Goal: Use online tool/utility: Utilize a website feature to perform a specific function

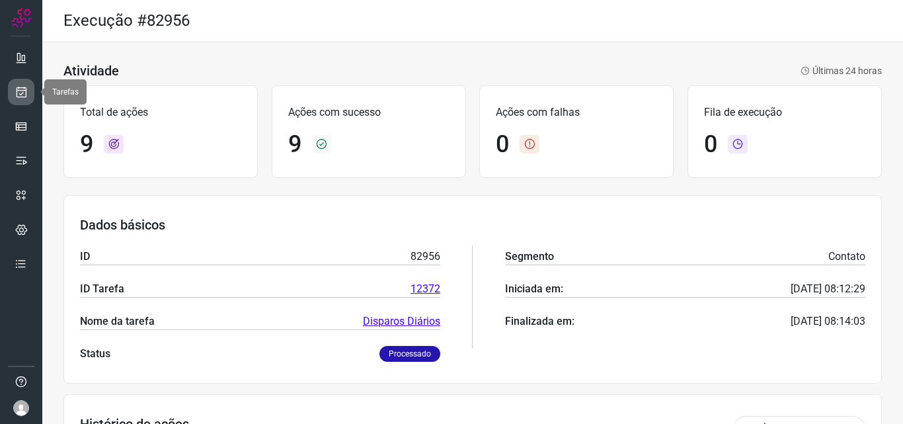
click at [21, 100] on link at bounding box center [21, 92] width 26 height 26
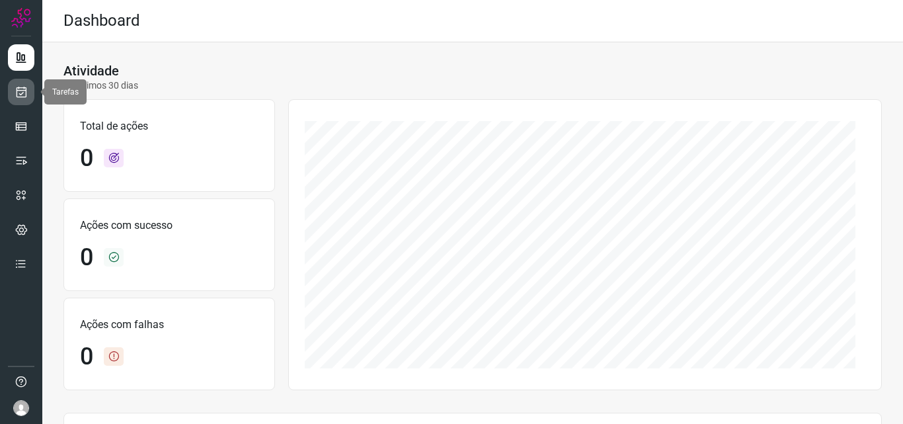
click at [15, 95] on icon at bounding box center [22, 91] width 14 height 13
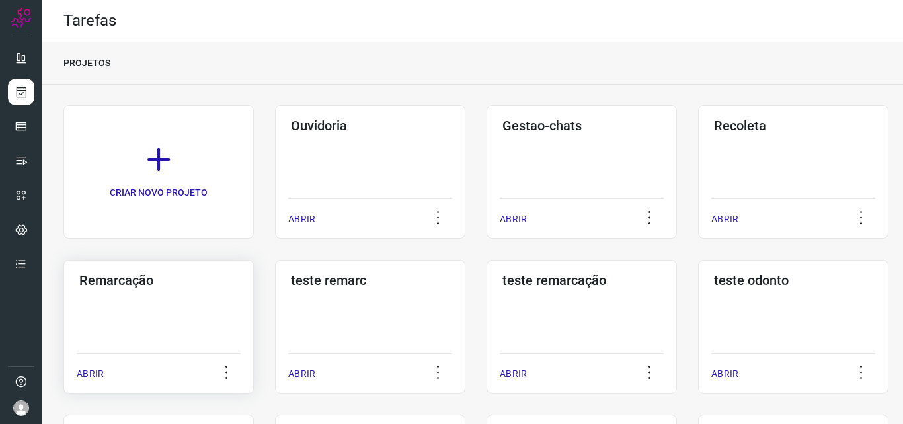
click at [275, 323] on div "Remarcação ABRIR" at bounding box center [370, 327] width 190 height 134
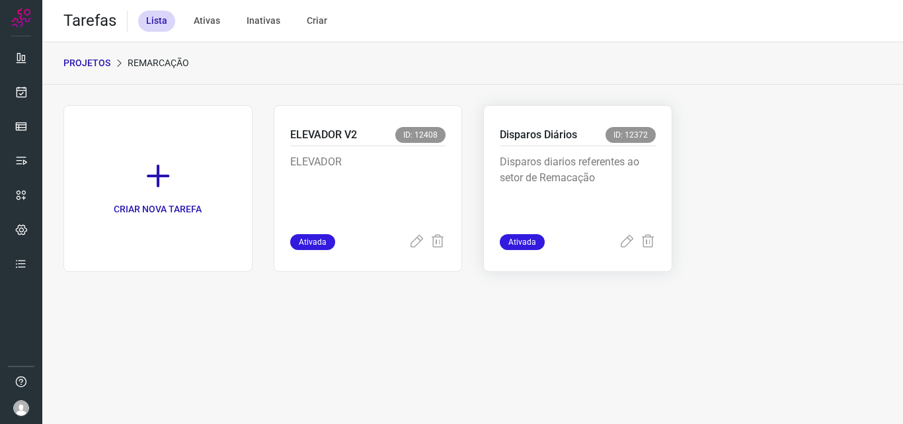
click at [582, 182] on p "Disparos diarios referentes ao setor de Remacação" at bounding box center [578, 187] width 156 height 66
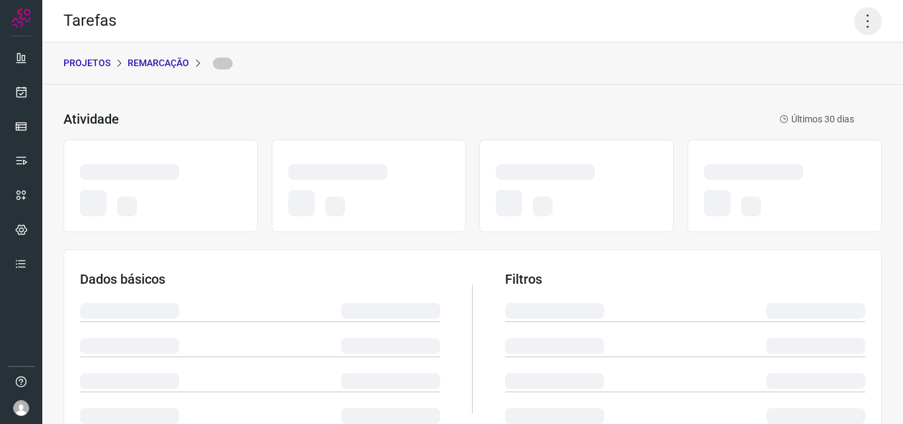
click at [854, 24] on icon at bounding box center [868, 21] width 28 height 28
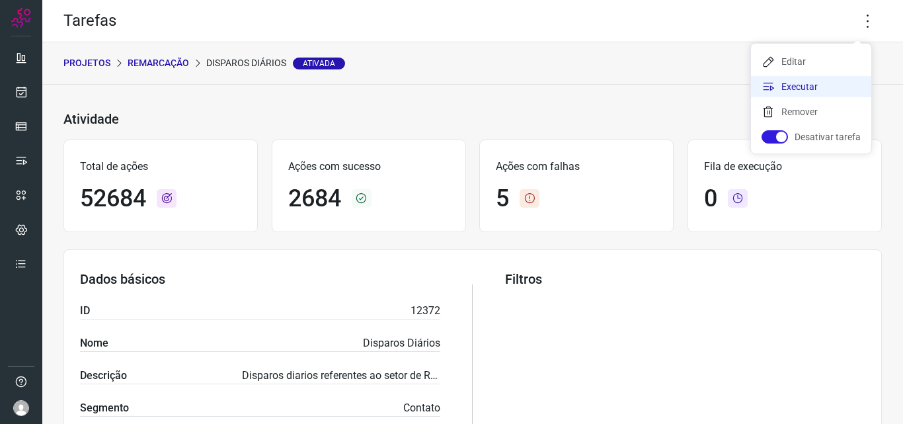
click at [798, 89] on li "Executar" at bounding box center [811, 86] width 120 height 21
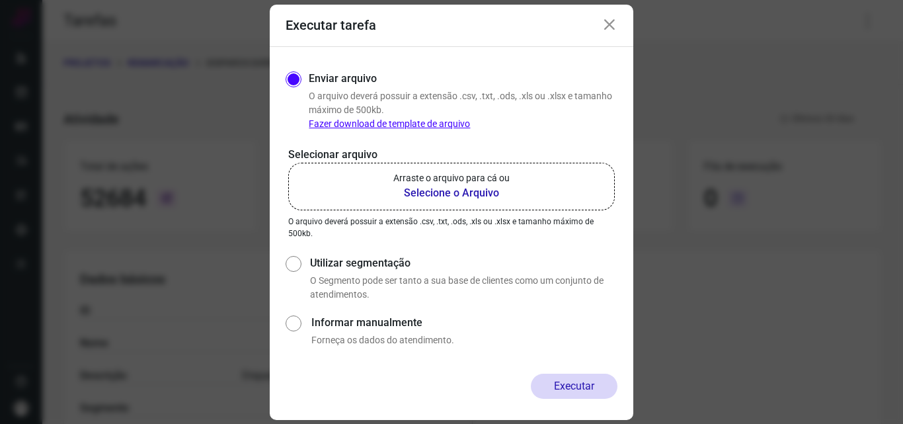
click at [455, 195] on b "Selecione o Arquivo" at bounding box center [452, 193] width 116 height 16
click at [0, 0] on input "Arraste o arquivo para cá ou Selecione o Arquivo" at bounding box center [0, 0] width 0 height 0
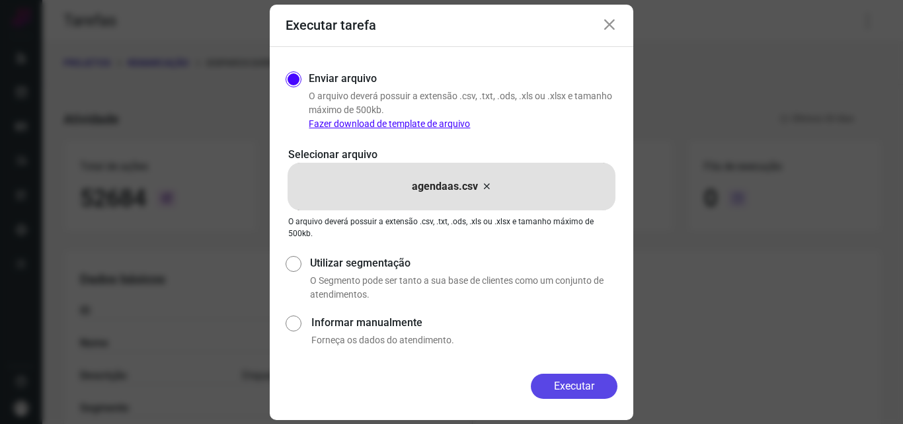
click at [562, 384] on button "Executar" at bounding box center [574, 386] width 87 height 25
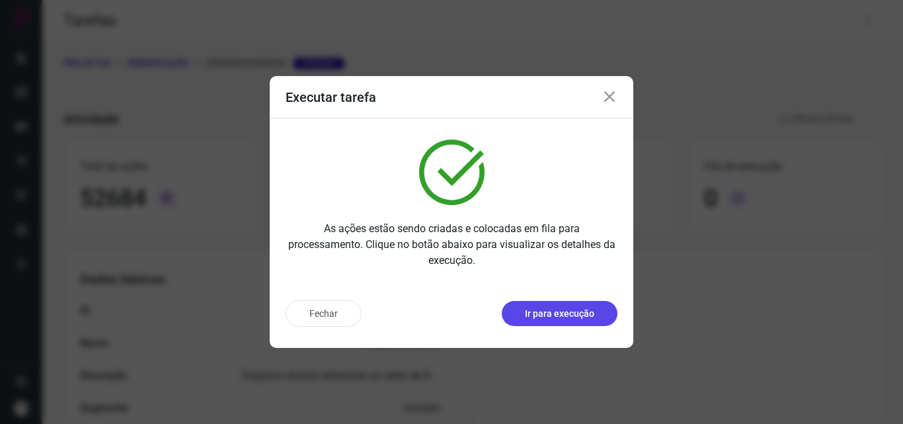
click at [597, 312] on button "Ir para execução" at bounding box center [560, 313] width 116 height 25
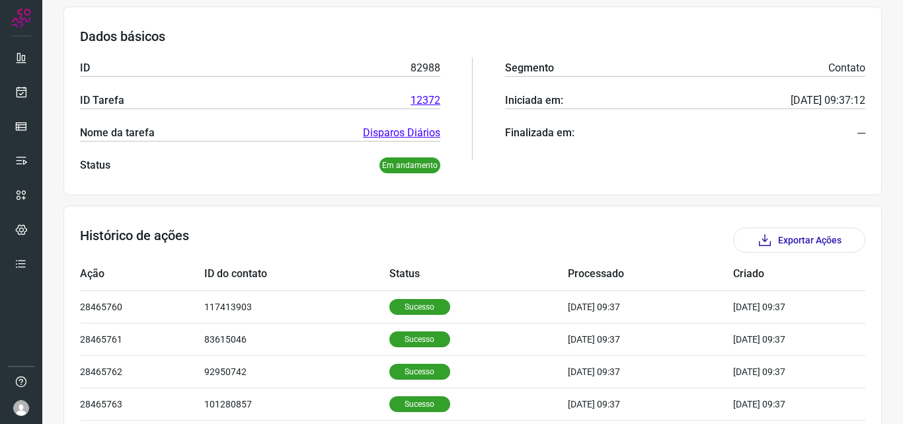
scroll to position [181, 0]
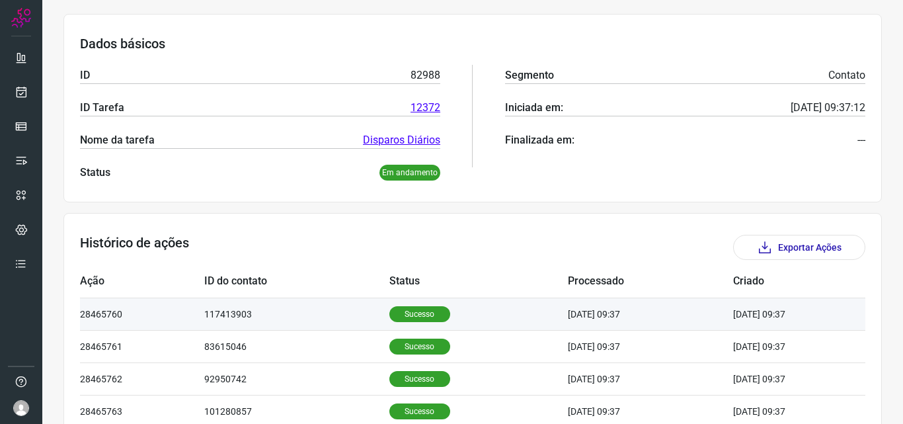
click at [395, 318] on p "Sucesso" at bounding box center [420, 314] width 61 height 16
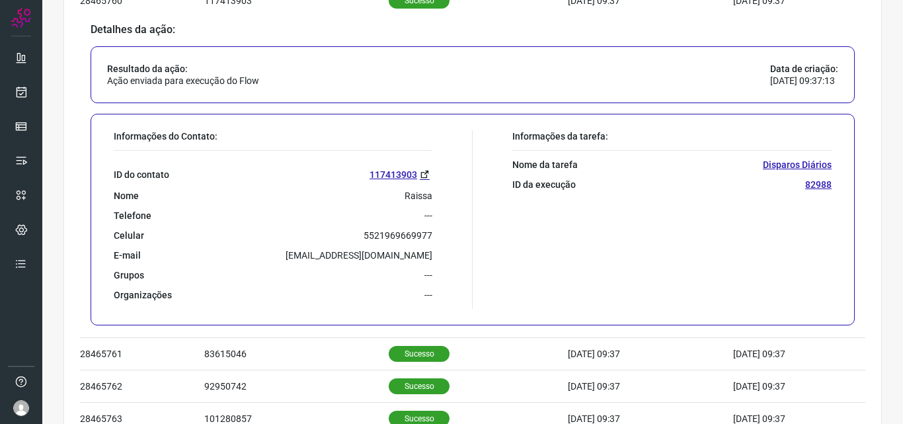
scroll to position [512, 0]
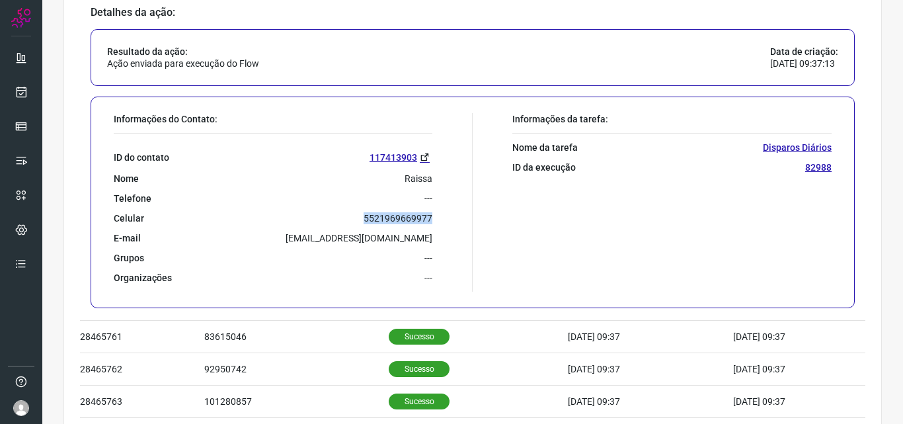
drag, startPoint x: 360, startPoint y: 222, endPoint x: 430, endPoint y: 219, distance: 70.2
click at [430, 219] on div "Informações do Contato: ID do contato 117413903 Nome Raissa Telefone --- Celula…" at bounding box center [290, 202] width 366 height 179
copy p "5521969669977"
